Goal: Transaction & Acquisition: Subscribe to service/newsletter

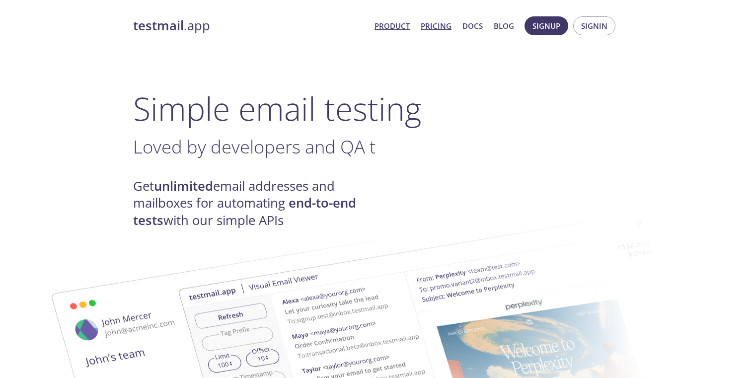
scroll to position [3, 0]
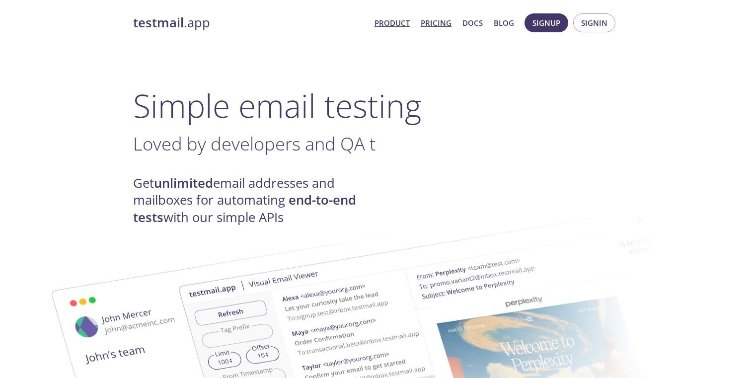
click at [439, 29] on link "Pricing" at bounding box center [436, 22] width 31 height 13
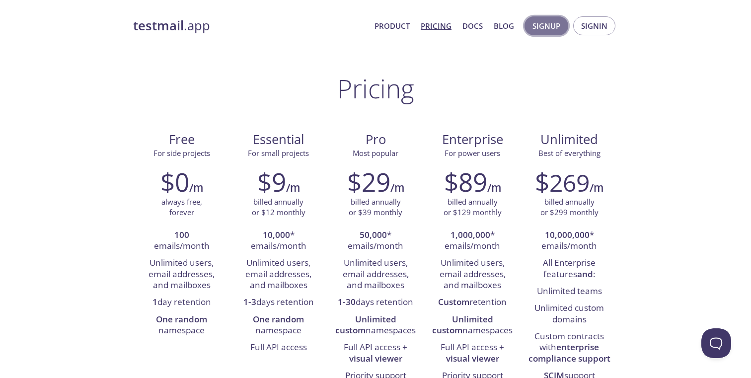
click at [548, 31] on span "Signup" at bounding box center [546, 25] width 28 height 13
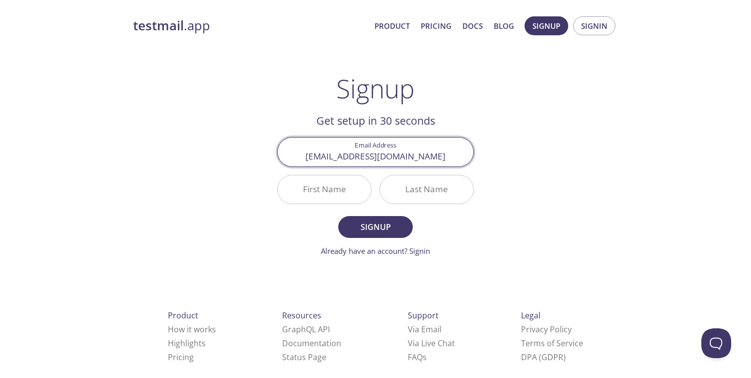
type input "[EMAIL_ADDRESS][DOMAIN_NAME]"
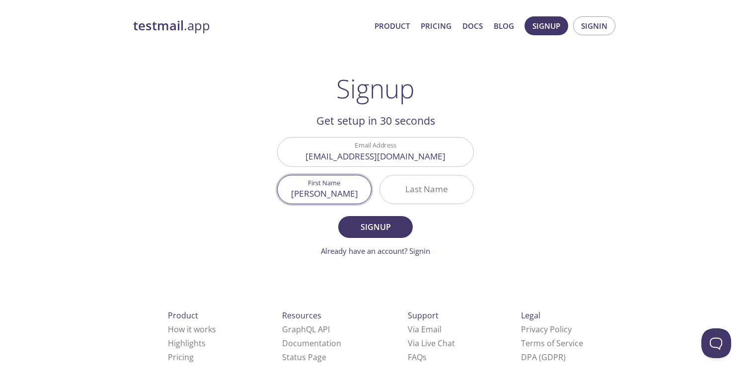
type input "[PERSON_NAME]"
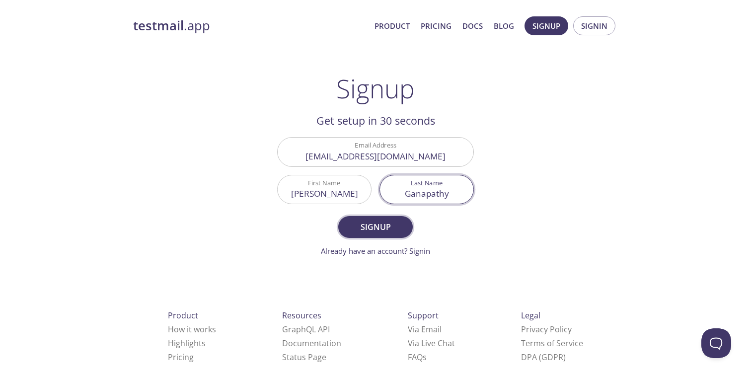
type input "Ganapathy"
click at [392, 221] on span "Signup" at bounding box center [375, 227] width 53 height 14
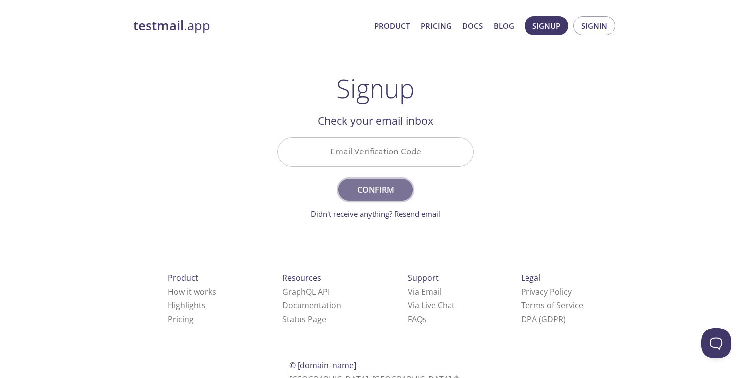
click at [383, 193] on span "Confirm" at bounding box center [375, 190] width 53 height 14
click at [381, 151] on input "Email Verification Code Required" at bounding box center [376, 152] width 196 height 28
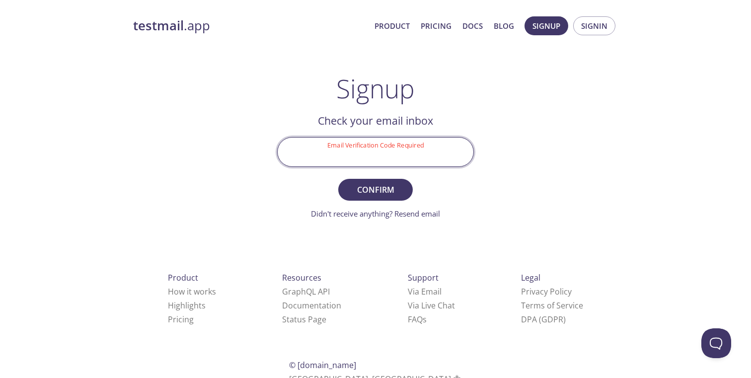
paste input "SE8WSX7"
type input "SE8WSX7"
click at [384, 190] on span "Confirm" at bounding box center [375, 190] width 53 height 14
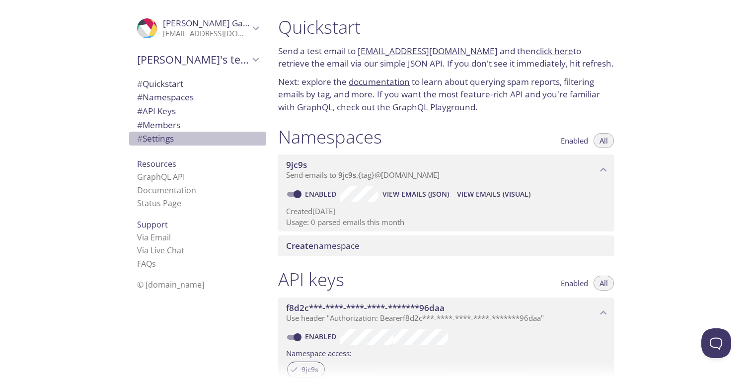
click at [165, 138] on span "# Settings" at bounding box center [155, 138] width 37 height 11
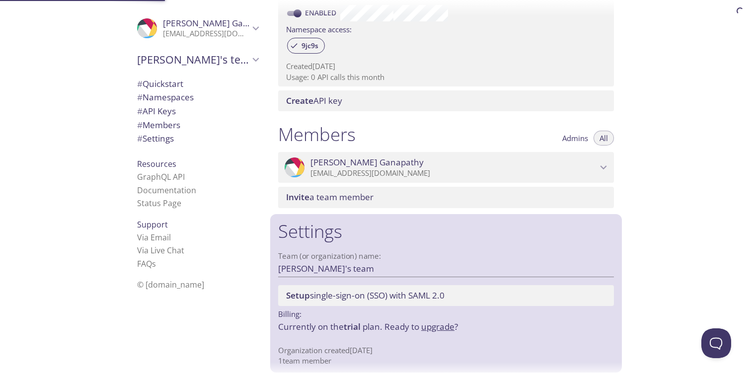
scroll to position [328, 0]
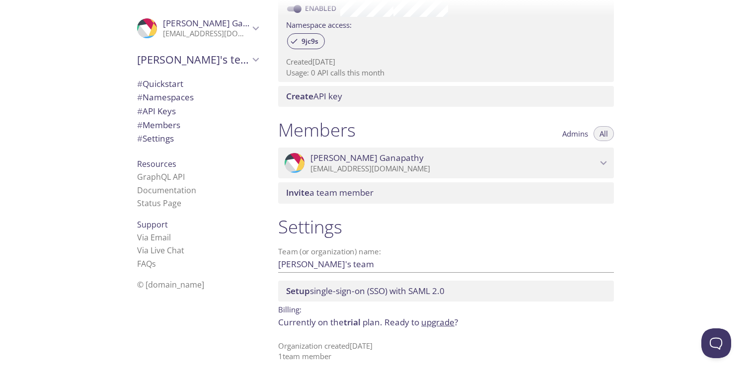
click at [605, 160] on icon "Eashwar Ganapathy" at bounding box center [603, 162] width 13 height 13
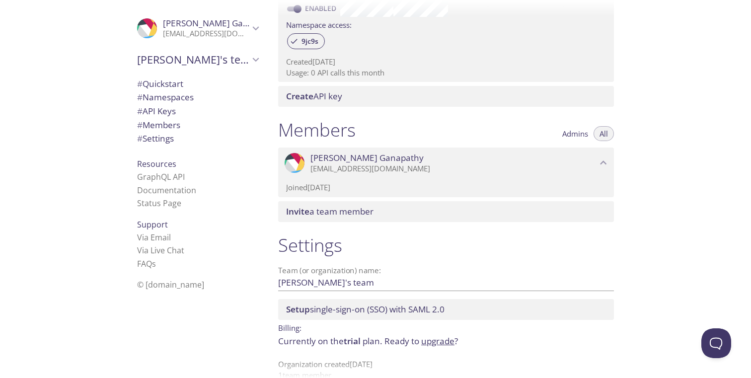
click at [605, 160] on icon "Eashwar Ganapathy" at bounding box center [603, 162] width 13 height 13
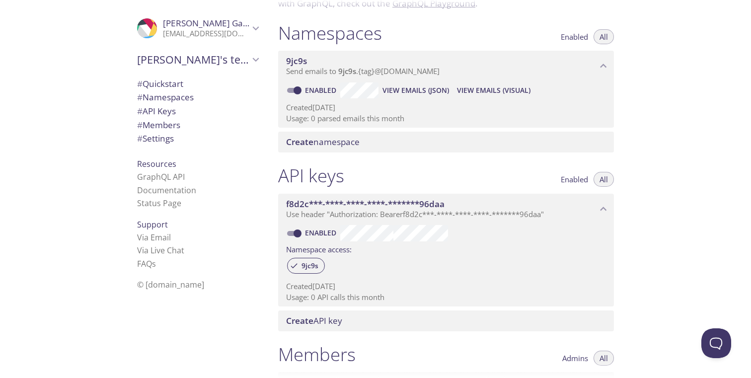
scroll to position [0, 0]
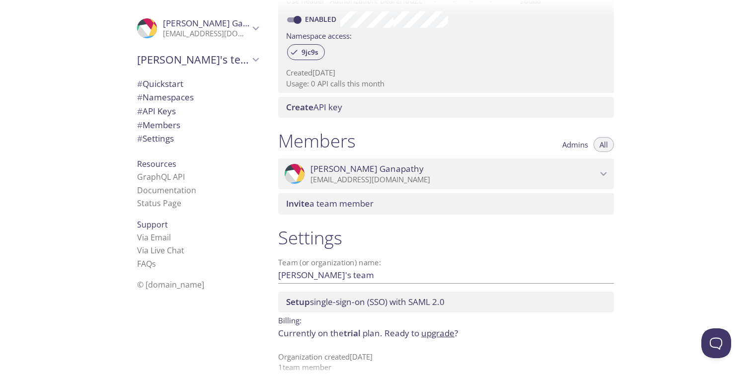
scroll to position [328, 0]
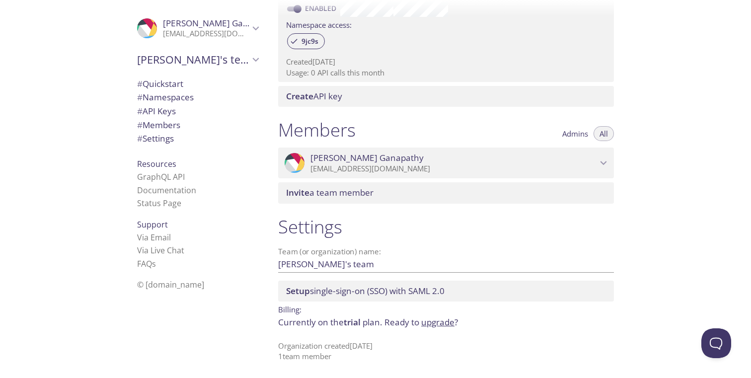
click at [449, 324] on link "upgrade" at bounding box center [437, 321] width 33 height 11
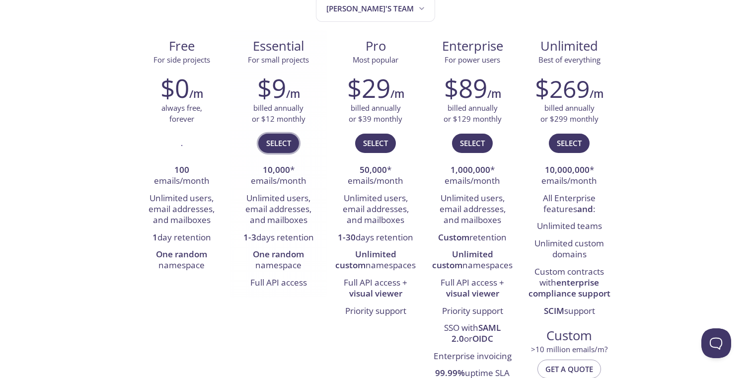
scroll to position [132, 0]
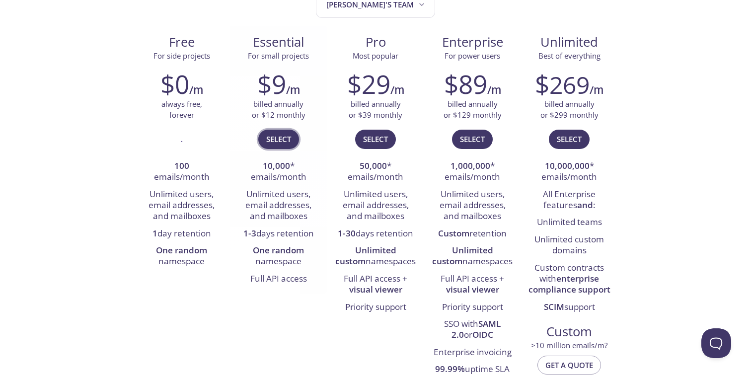
click at [283, 141] on span "Select" at bounding box center [278, 139] width 25 height 13
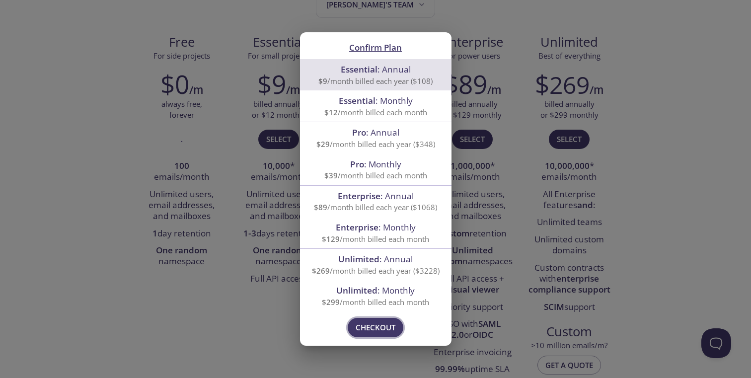
click at [383, 327] on span "Checkout" at bounding box center [376, 327] width 40 height 13
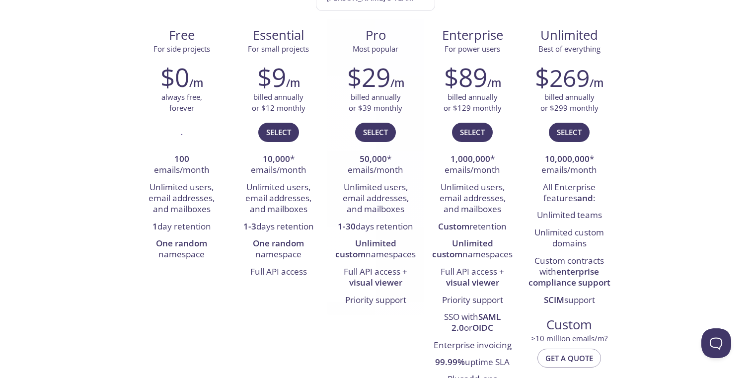
scroll to position [139, 0]
drag, startPoint x: 373, startPoint y: 208, endPoint x: 403, endPoint y: 218, distance: 31.3
click at [378, 204] on li "Unlimited users, email addresses, and mailboxes" at bounding box center [375, 198] width 82 height 39
drag, startPoint x: 398, startPoint y: 225, endPoint x: 346, endPoint y: 242, distance: 54.8
click at [337, 225] on li "1-30 days retention" at bounding box center [375, 226] width 82 height 17
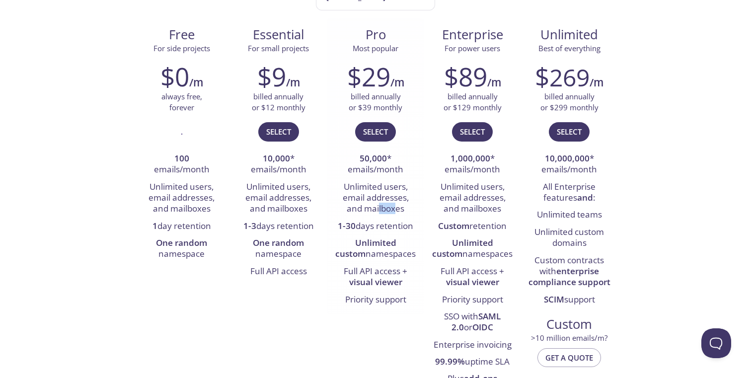
drag, startPoint x: 391, startPoint y: 252, endPoint x: 353, endPoint y: 231, distance: 43.1
click at [353, 219] on ul "50,000 * emails/month Unlimited users, email addresses, and mailboxes 1-30 days…" at bounding box center [375, 229] width 82 height 158
click at [354, 231] on strong "1-30" at bounding box center [347, 225] width 18 height 11
click at [357, 227] on li "1-30 days retention" at bounding box center [375, 226] width 82 height 17
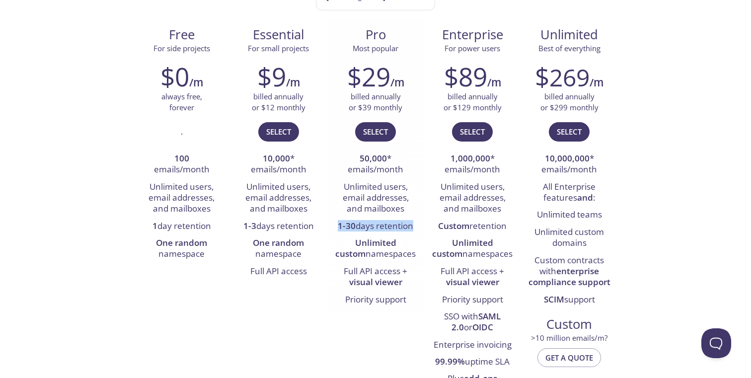
click at [357, 227] on li "1-30 days retention" at bounding box center [375, 226] width 82 height 17
click at [281, 160] on strong "10,000" at bounding box center [276, 157] width 27 height 11
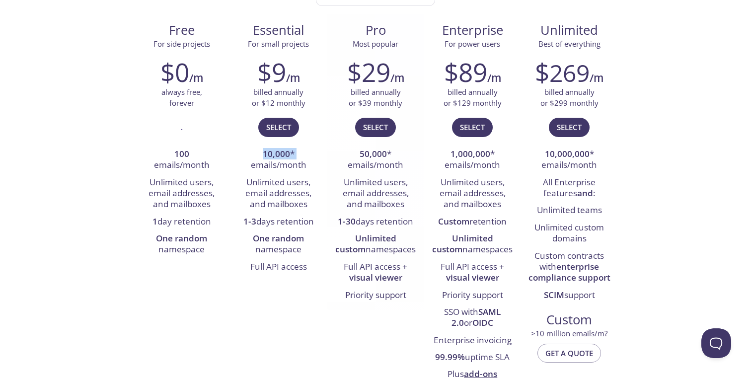
scroll to position [145, 0]
